Goal: Task Accomplishment & Management: Complete application form

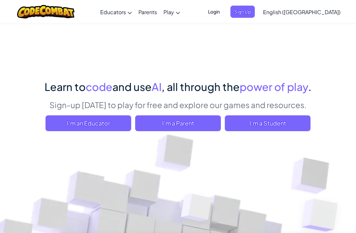
click at [289, 127] on span "I'm a Student" at bounding box center [268, 123] width 86 height 16
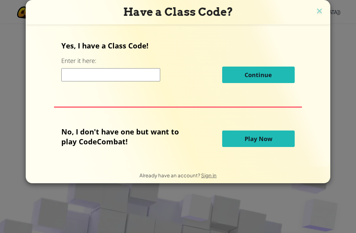
click at [149, 76] on input at bounding box center [110, 74] width 99 height 13
type input "BurnCoolArt"
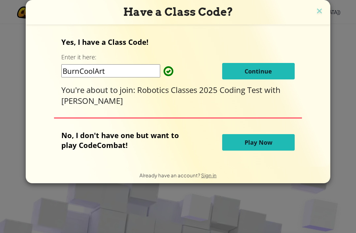
click at [273, 72] on button "Continue" at bounding box center [258, 71] width 73 height 16
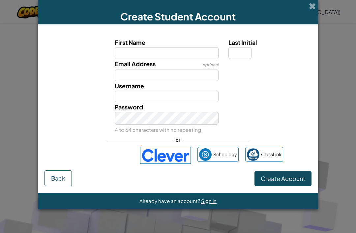
click at [176, 52] on input "First Name" at bounding box center [167, 53] width 104 height 12
type input "[PERSON_NAME]"
click at [289, 73] on div "Email Address optional" at bounding box center [178, 70] width 274 height 22
type input "[PERSON_NAME]"
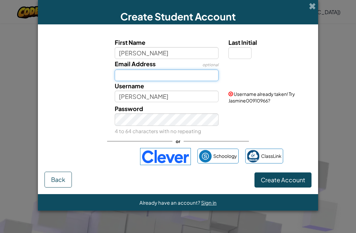
click at [156, 80] on input "Email Address" at bounding box center [167, 76] width 104 height 12
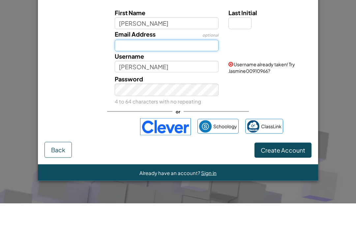
type input "[EMAIL_ADDRESS][DOMAIN_NAME]"
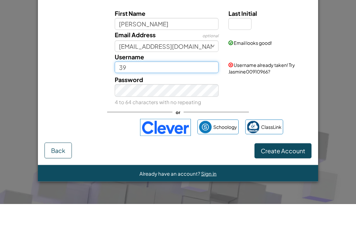
type input "3"
type input "308906"
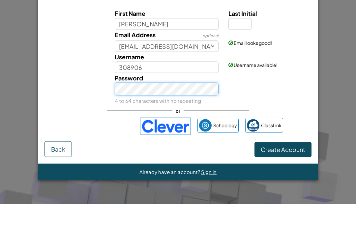
click at [283, 171] on button "Create Account" at bounding box center [283, 178] width 57 height 15
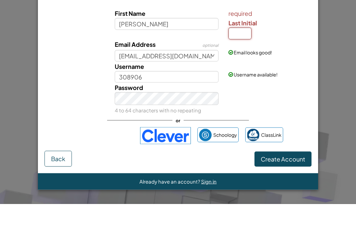
click at [241, 57] on input "Last Initial" at bounding box center [239, 63] width 23 height 12
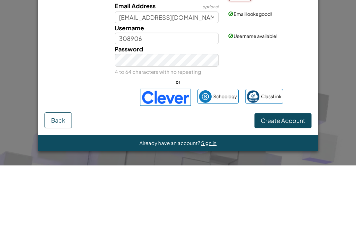
type input "j"
click at [283, 181] on button "Create Account" at bounding box center [283, 188] width 57 height 15
type input "JasmineJ"
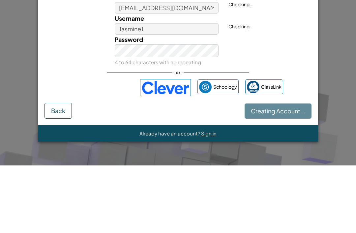
scroll to position [68, 0]
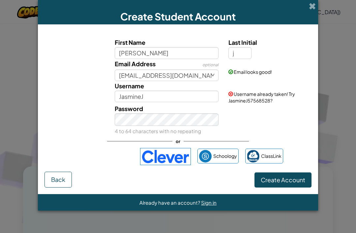
click at [285, 182] on button "Create Account" at bounding box center [283, 179] width 57 height 15
click at [283, 188] on button "Create Account" at bounding box center [283, 179] width 57 height 15
click at [280, 187] on button "Create Account" at bounding box center [283, 179] width 57 height 15
click at [275, 188] on button "Create Account" at bounding box center [283, 179] width 57 height 15
click at [276, 188] on button "Create Account" at bounding box center [283, 179] width 57 height 15
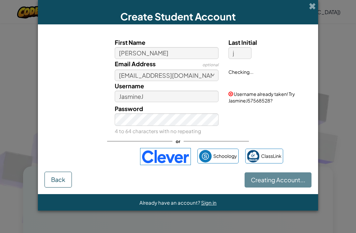
click at [276, 188] on div "Creating Account... Back" at bounding box center [178, 180] width 267 height 16
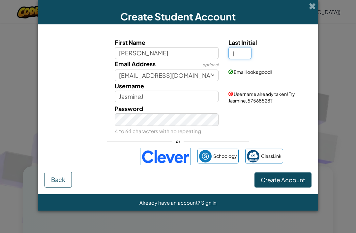
click at [243, 53] on input "j" at bounding box center [239, 53] width 23 height 12
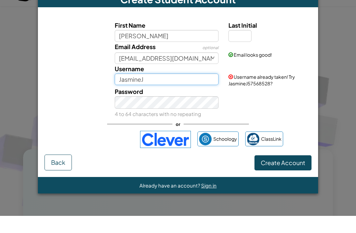
click at [164, 91] on input "JasmineJ" at bounding box center [167, 97] width 104 height 12
type input "[PERSON_NAME]"
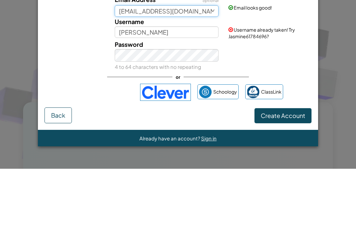
click at [150, 70] on input "[EMAIL_ADDRESS][DOMAIN_NAME]" at bounding box center [167, 76] width 104 height 12
click at [181, 70] on input "[EMAIL_ADDRESS][DOMAIN_NAME]" at bounding box center [167, 76] width 104 height 12
click at [190, 59] on div "Email Address optional [EMAIL_ADDRESS][DOMAIN_NAME]" at bounding box center [167, 70] width 114 height 22
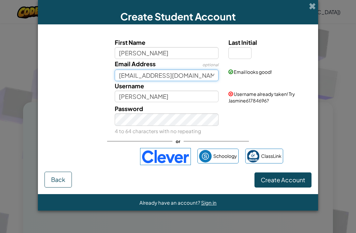
click at [187, 76] on input "[EMAIL_ADDRESS][DOMAIN_NAME]" at bounding box center [167, 76] width 104 height 12
type input "g"
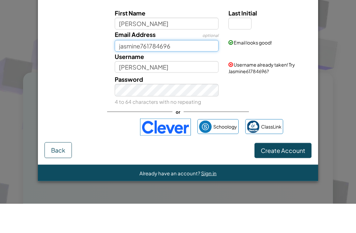
type input "jasmine761784696"
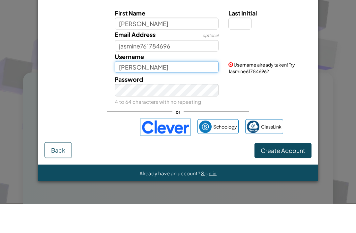
click at [183, 91] on input "[PERSON_NAME]" at bounding box center [167, 97] width 104 height 12
type input "J"
type input "308906"
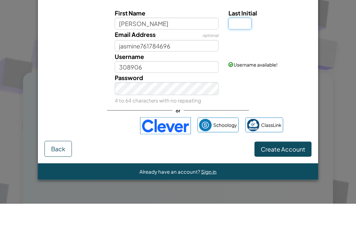
click at [234, 47] on input "Last Initial" at bounding box center [239, 53] width 23 height 12
type input "G"
click at [283, 171] on button "Create Account" at bounding box center [283, 178] width 57 height 15
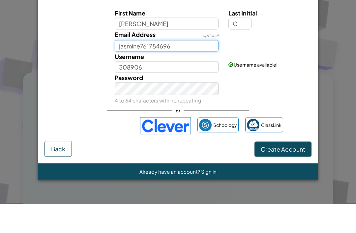
type input "JasmineG"
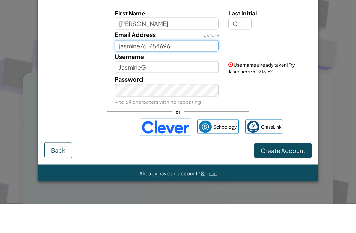
click at [283, 172] on button "Create Account" at bounding box center [283, 179] width 57 height 15
type input "j"
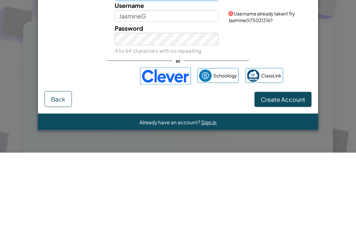
type input "Gj308906"
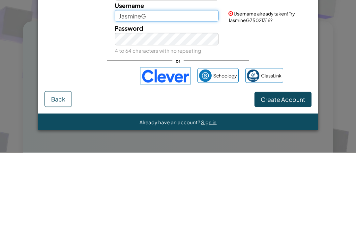
click at [135, 91] on input "JasmineG" at bounding box center [167, 97] width 104 height 12
click at [170, 91] on input "JasmineG" at bounding box center [167, 97] width 104 height 12
click at [163, 91] on input "JasmineG" at bounding box center [167, 97] width 104 height 12
type input "J"
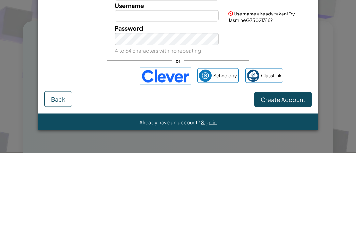
click at [122, 104] on div "Password 4 to 64 characters with no repeating" at bounding box center [167, 120] width 114 height 32
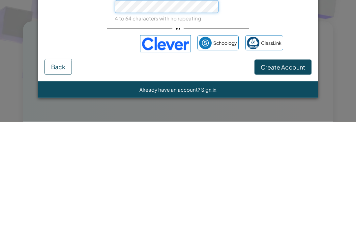
scroll to position [101, 0]
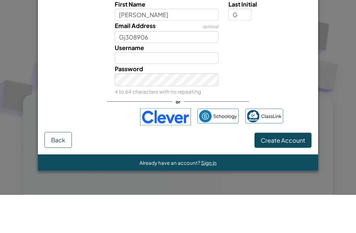
click at [134, 81] on label "Username" at bounding box center [129, 86] width 29 height 10
click at [134, 91] on input "Username" at bounding box center [167, 97] width 104 height 12
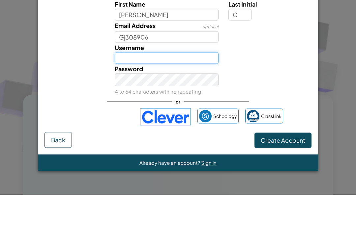
type input "Gj308906"
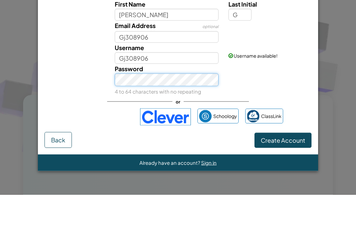
click at [283, 171] on button "Create Account" at bounding box center [283, 178] width 57 height 15
click at [55, 102] on div "Password 4 to 64 characters with no repeating" at bounding box center [178, 118] width 274 height 32
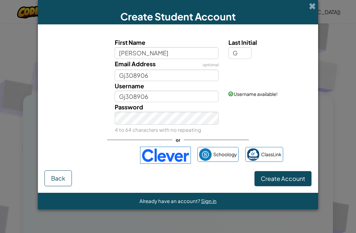
click at [291, 186] on button "Create Account" at bounding box center [283, 178] width 57 height 15
click at [347, 96] on div "Create Student Account First Name [PERSON_NAME] Last Initial G Email Address op…" at bounding box center [178, 116] width 356 height 233
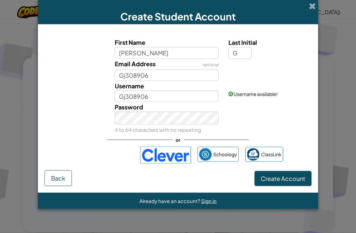
scroll to position [175, 0]
click at [287, 180] on button "Create Account" at bounding box center [283, 178] width 57 height 15
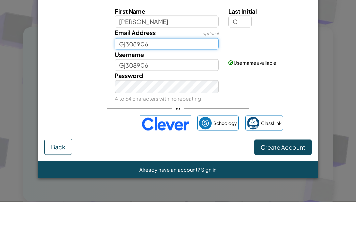
type input "[EMAIL_ADDRESS][DOMAIN_NAME]"
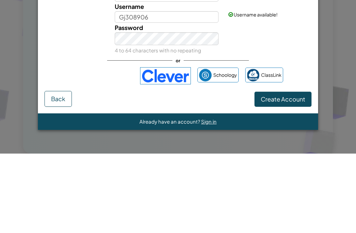
click at [262, 94] on div "First Name [PERSON_NAME] Last Initial G Email Address optional [EMAIL_ADDRESS][…" at bounding box center [178, 100] width 267 height 139
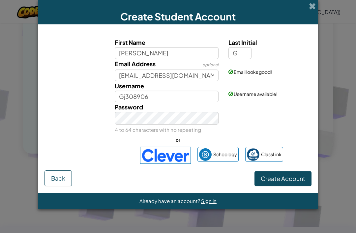
click at [267, 184] on button "Create Account" at bounding box center [283, 178] width 57 height 15
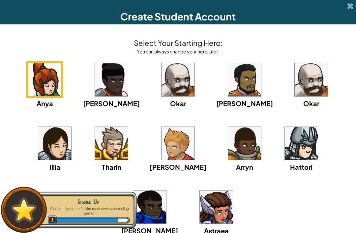
click at [37, 83] on img at bounding box center [44, 79] width 33 height 33
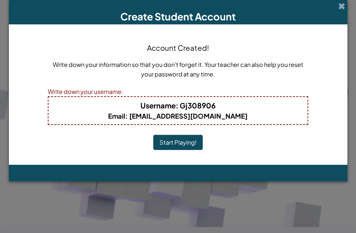
click at [169, 138] on button "Start Playing!" at bounding box center [177, 142] width 49 height 15
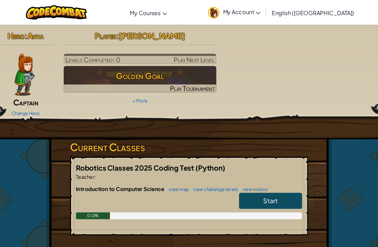
scroll to position [2, 0]
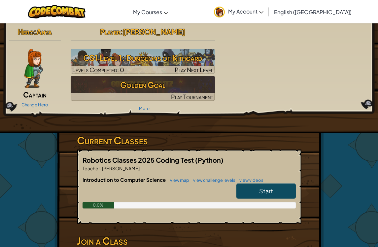
click at [270, 190] on span "Start" at bounding box center [266, 191] width 14 height 8
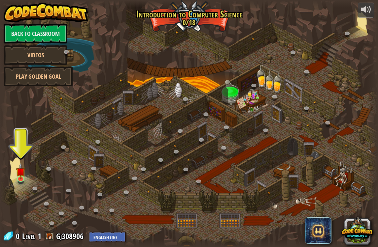
click at [18, 188] on div at bounding box center [189, 123] width 378 height 247
click at [18, 175] on img at bounding box center [21, 171] width 10 height 16
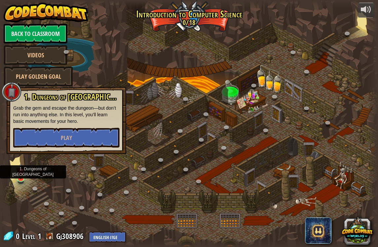
click at [37, 132] on button "Play" at bounding box center [66, 138] width 106 height 20
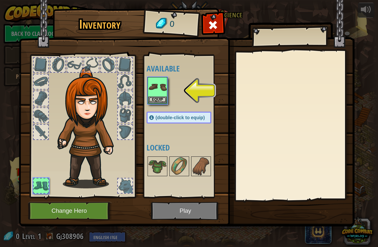
click at [50, 211] on button "Change Hero" at bounding box center [70, 211] width 84 height 18
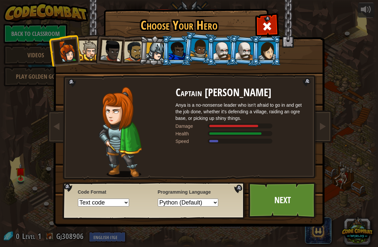
click at [265, 182] on img at bounding box center [190, 109] width 286 height 236
click at [263, 200] on link "Next" at bounding box center [282, 200] width 69 height 36
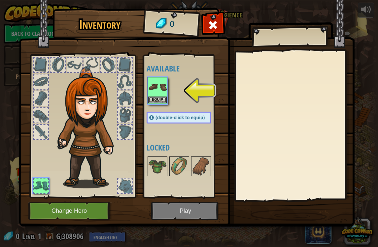
click at [192, 211] on img at bounding box center [186, 106] width 335 height 239
click at [198, 210] on img at bounding box center [186, 106] width 335 height 239
click at [195, 210] on img at bounding box center [186, 106] width 335 height 239
click at [151, 100] on button "Equip" at bounding box center [157, 100] width 18 height 7
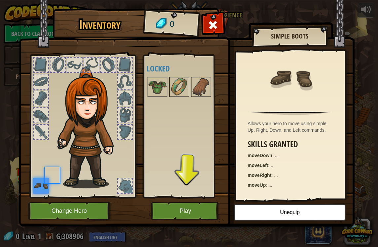
click at [165, 87] on img at bounding box center [157, 87] width 18 height 18
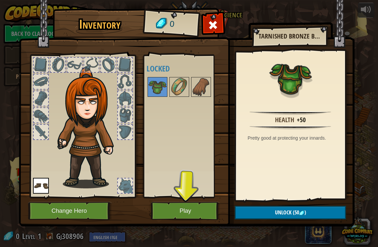
click at [179, 203] on button "Play" at bounding box center [185, 211] width 69 height 18
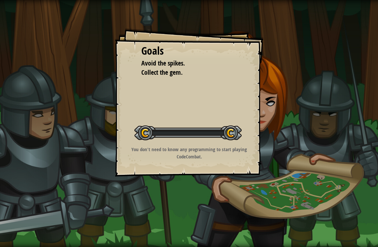
click at [189, 208] on div "Goals Avoid the spikes. Collect the gem. Start Level Error loading from server.…" at bounding box center [189, 123] width 378 height 247
